Goal: Information Seeking & Learning: Learn about a topic

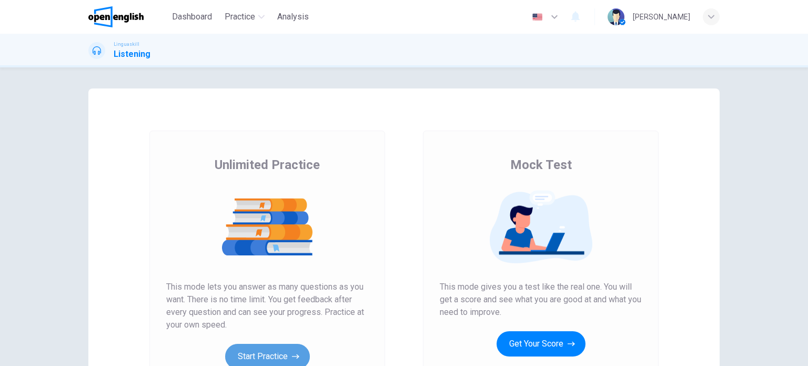
click at [271, 350] on button "Start Practice" at bounding box center [267, 355] width 85 height 25
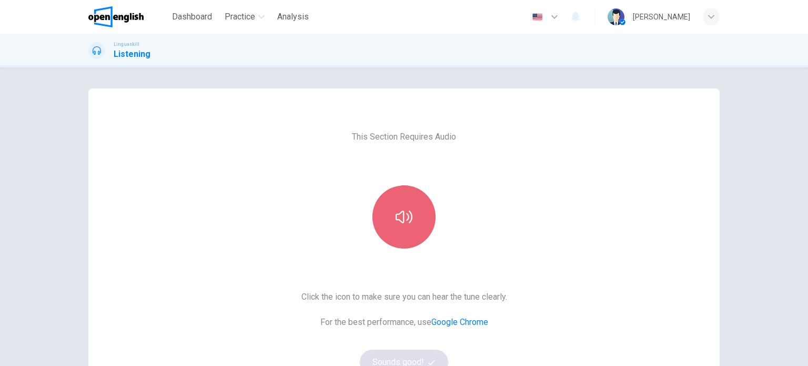
click at [381, 207] on button "button" at bounding box center [403, 216] width 63 height 63
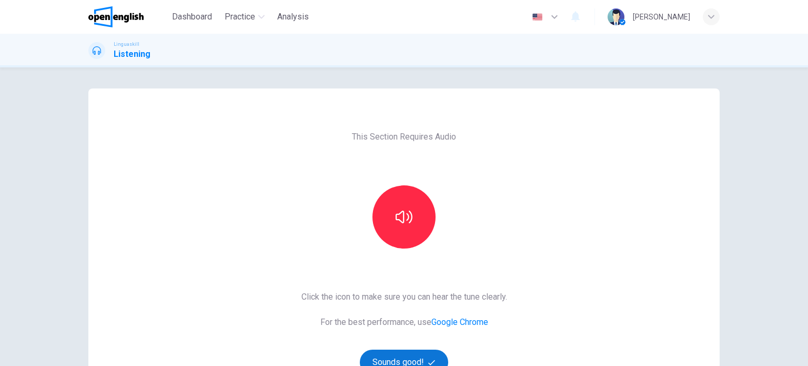
click at [393, 362] on button "Sounds good!" at bounding box center [404, 361] width 88 height 25
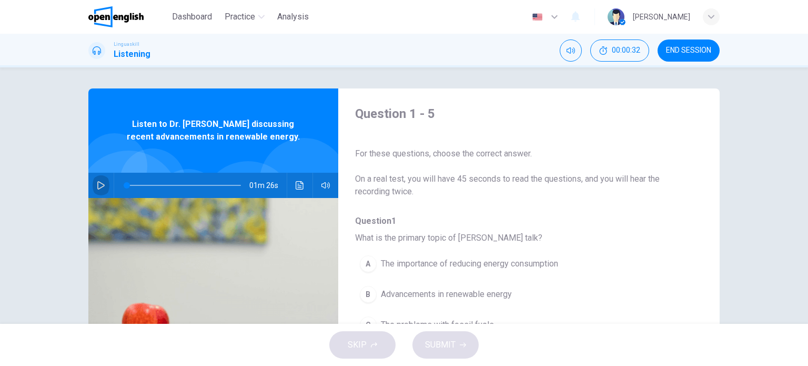
click at [98, 180] on button "button" at bounding box center [101, 185] width 17 height 25
type input "*"
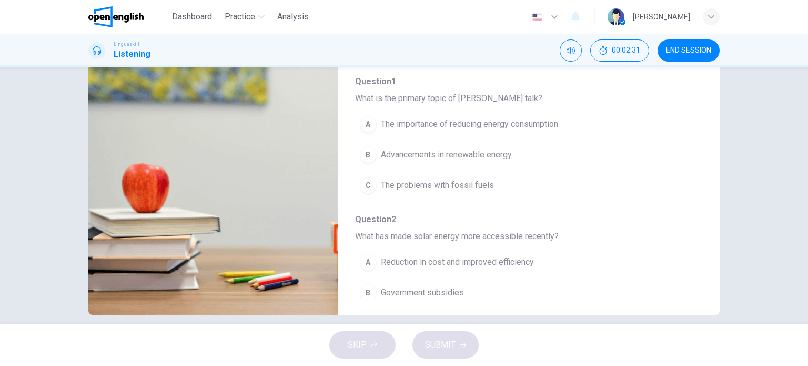
scroll to position [140, 0]
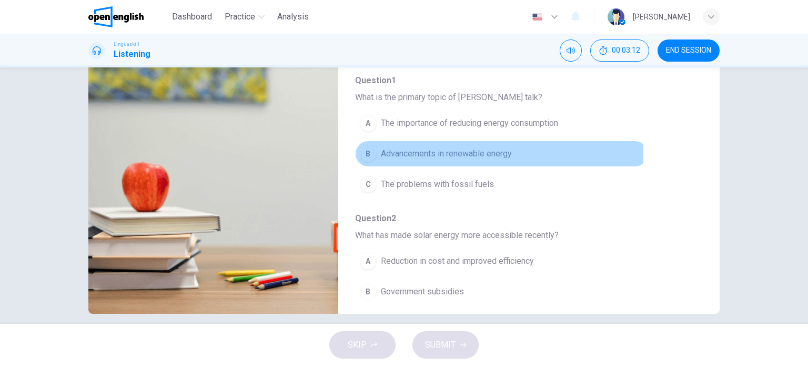
click at [366, 151] on div "B" at bounding box center [368, 153] width 17 height 17
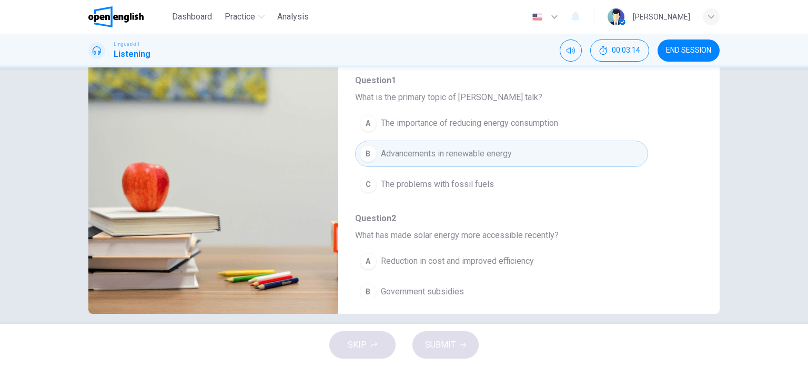
click at [722, 187] on div "Question 1 - 5 For these questions, choose the correct answer. On a real test, …" at bounding box center [404, 131] width 665 height 366
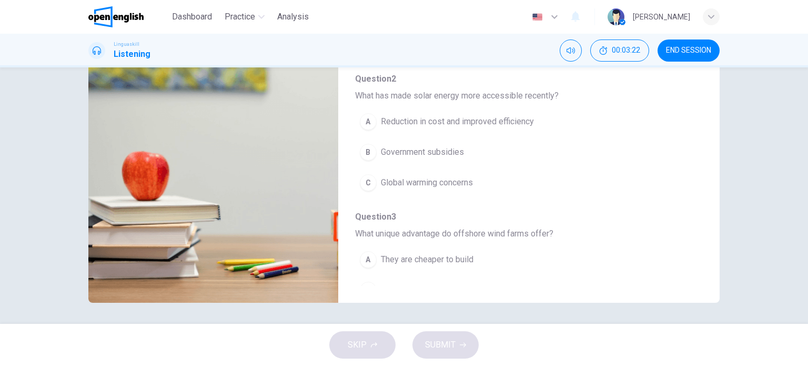
scroll to position [130, 0]
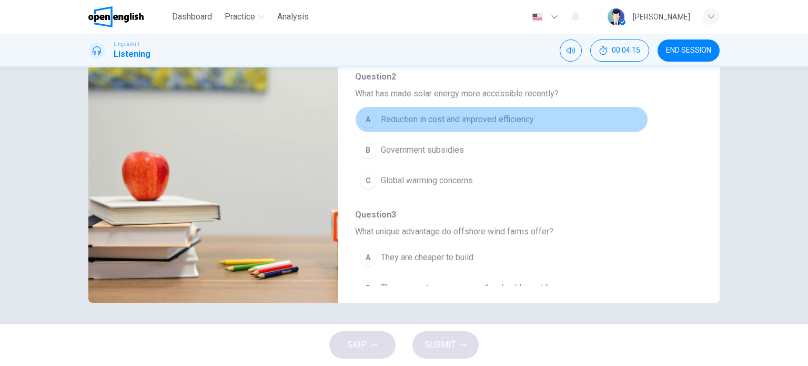
click at [513, 122] on span "Reduction in cost and improved efficiency" at bounding box center [457, 119] width 153 height 13
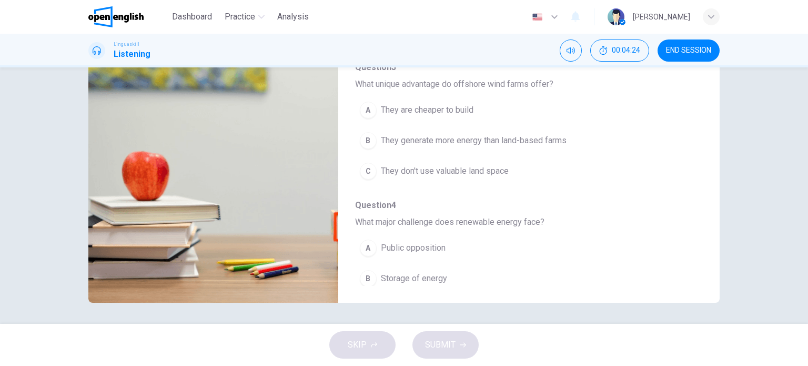
scroll to position [269, 0]
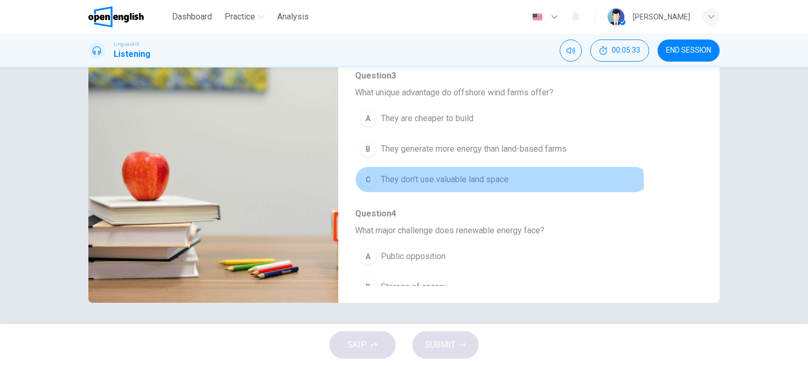
click at [482, 181] on span "They don't use valuable land space" at bounding box center [445, 179] width 128 height 13
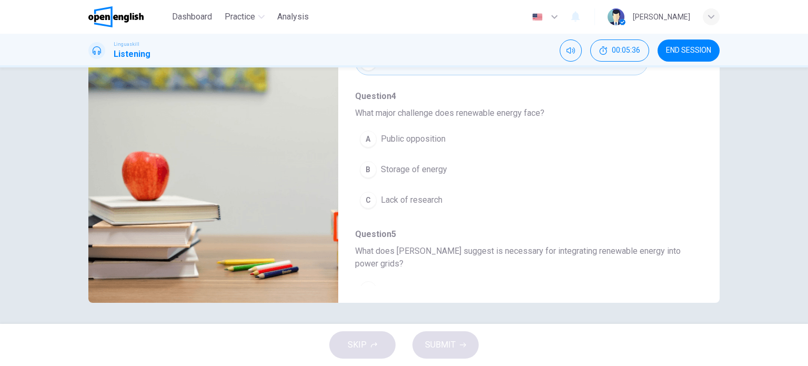
scroll to position [391, 0]
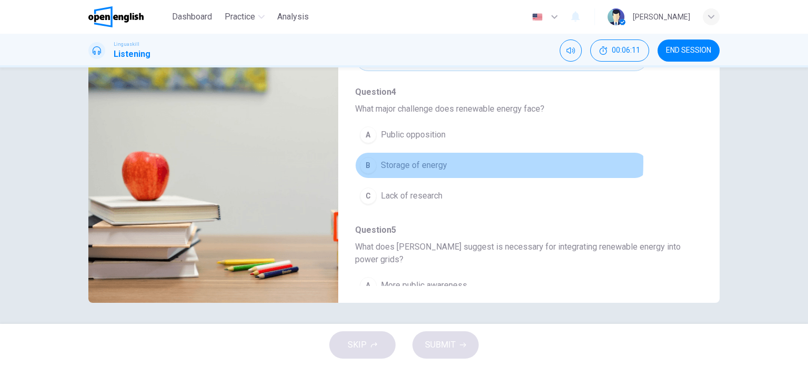
click at [429, 160] on span "Storage of energy" at bounding box center [414, 165] width 66 height 13
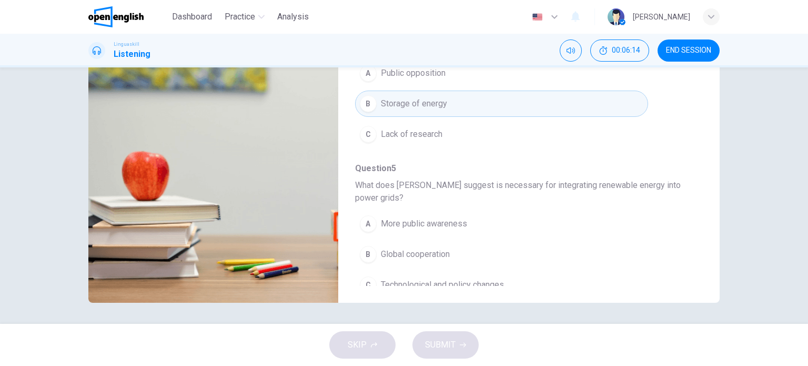
scroll to position [463, 0]
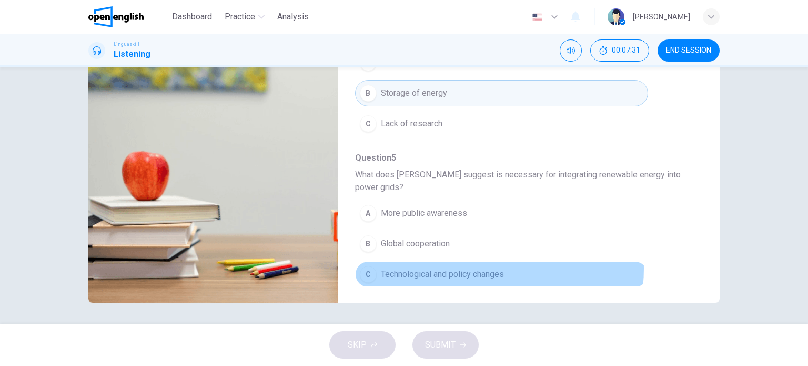
click at [469, 268] on span "Technological and policy changes" at bounding box center [442, 274] width 123 height 13
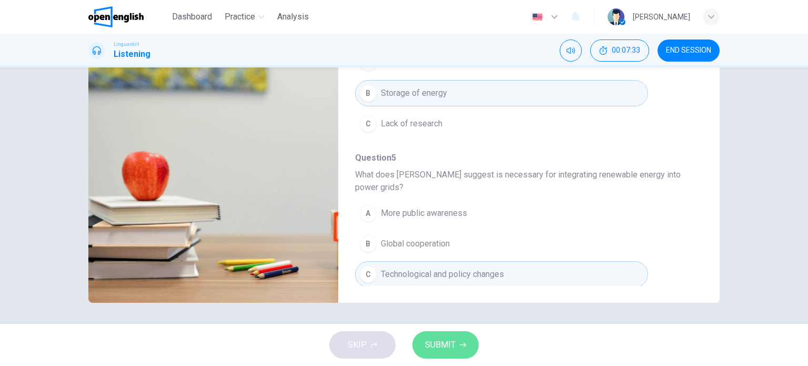
click at [452, 340] on span "SUBMIT" at bounding box center [440, 344] width 31 height 15
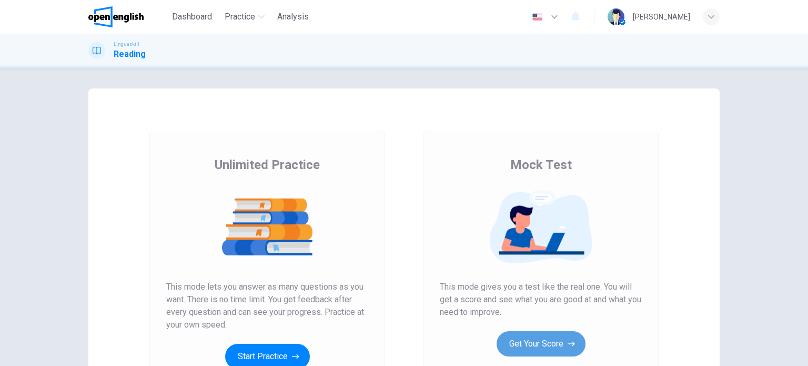
click at [544, 338] on button "Get Your Score" at bounding box center [540, 343] width 89 height 25
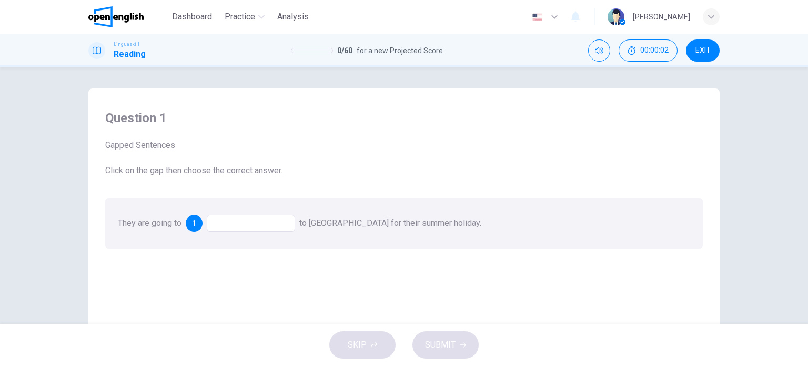
click at [716, 236] on div "Question 1 Gapped Sentences Click on the gap then choose the correct answer. Th…" at bounding box center [403, 271] width 631 height 366
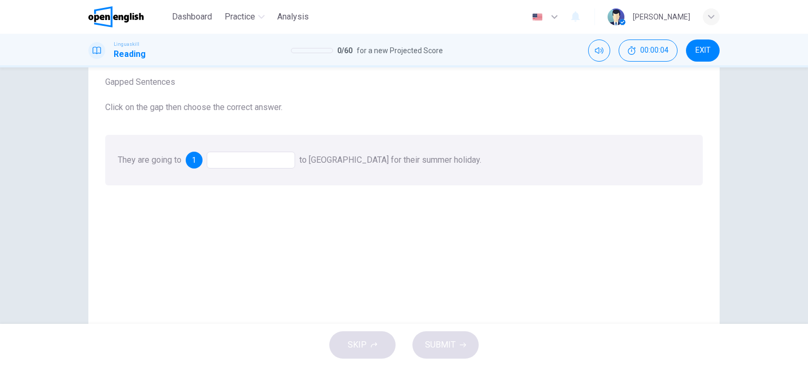
scroll to position [84, 0]
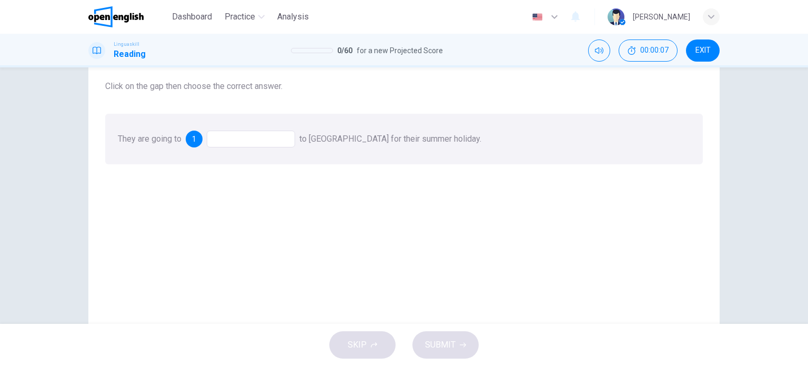
click at [267, 139] on div at bounding box center [251, 138] width 88 height 17
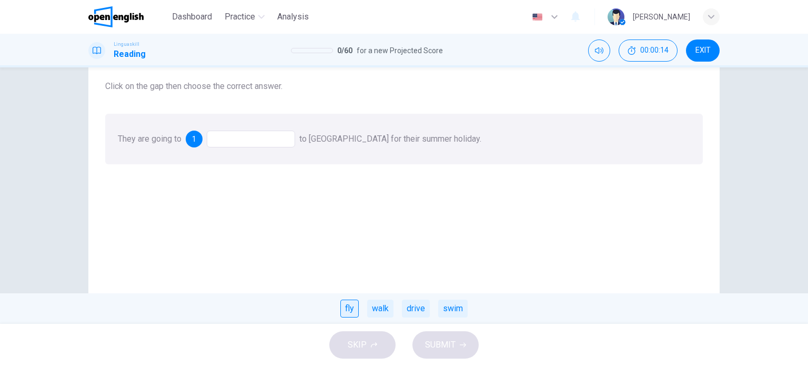
click at [343, 308] on div "fly" at bounding box center [349, 308] width 18 height 18
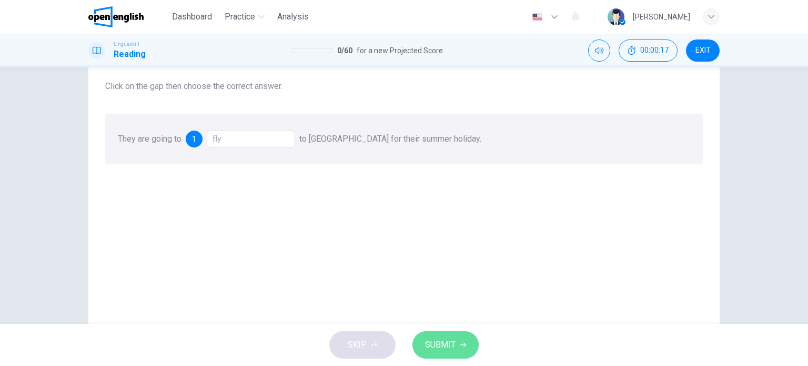
click at [431, 343] on span "SUBMIT" at bounding box center [440, 344] width 31 height 15
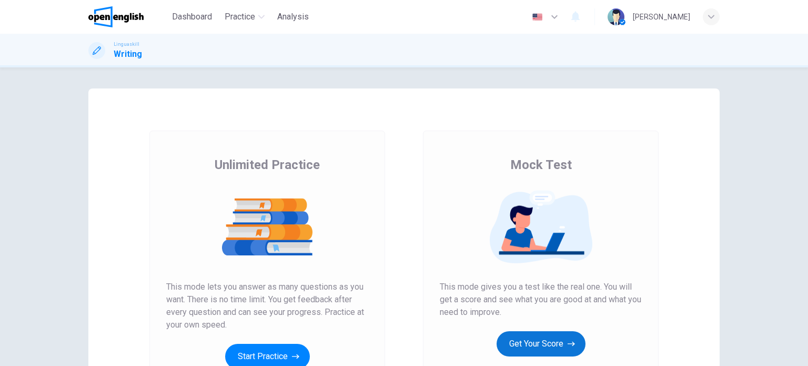
click at [545, 339] on button "Get Your Score" at bounding box center [540, 343] width 89 height 25
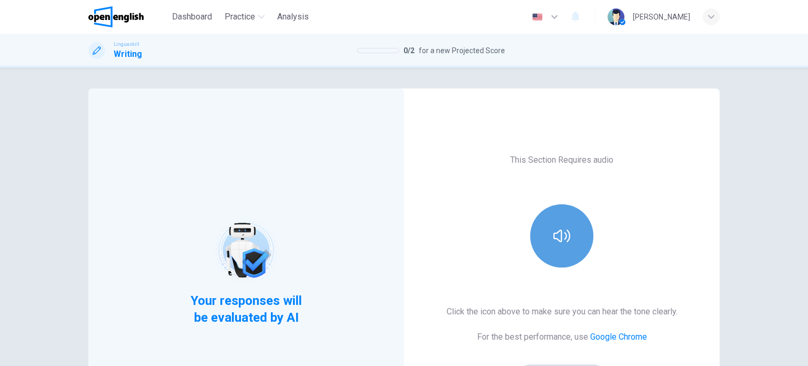
click at [568, 250] on button "button" at bounding box center [561, 235] width 63 height 63
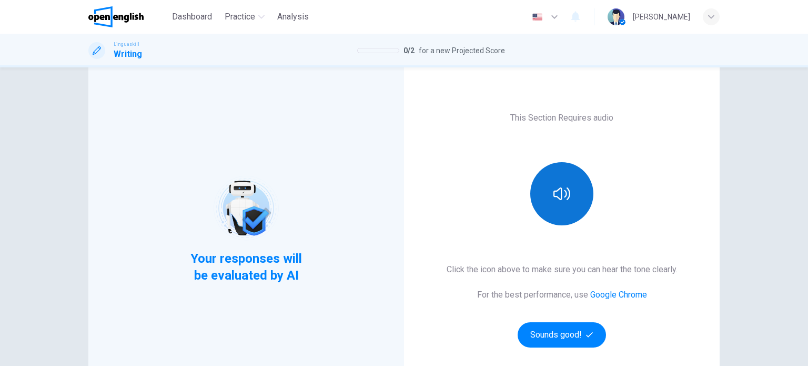
scroll to position [63, 0]
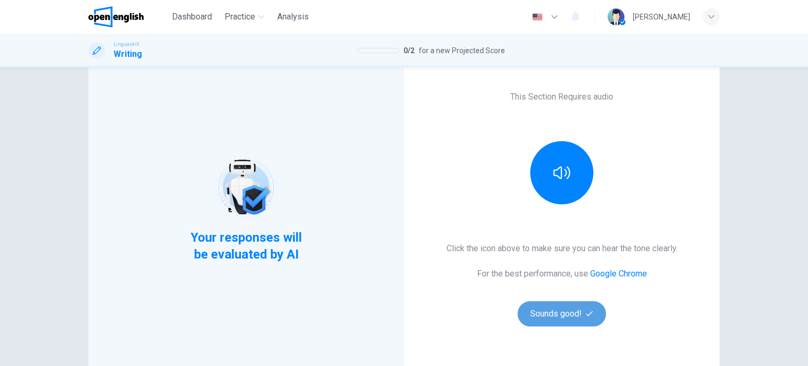
click at [557, 311] on button "Sounds good!" at bounding box center [562, 313] width 88 height 25
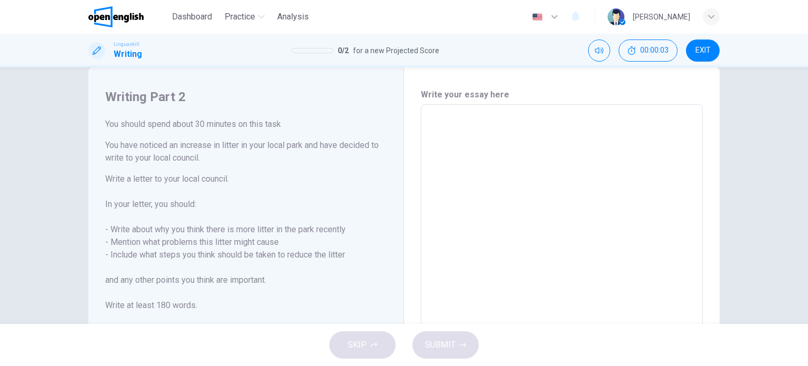
scroll to position [42, 0]
